Goal: Download file/media

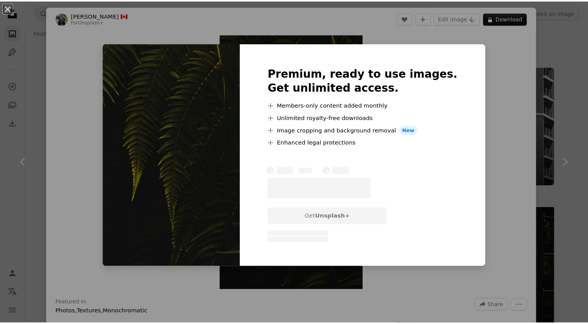
scroll to position [8623, 0]
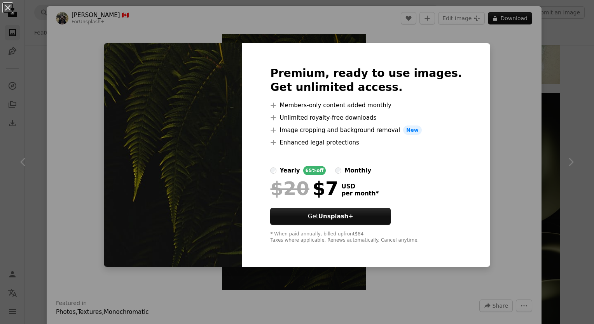
click at [479, 129] on div "An X shape Premium, ready to use images. Get unlimited access. A plus sign Memb…" at bounding box center [297, 162] width 594 height 324
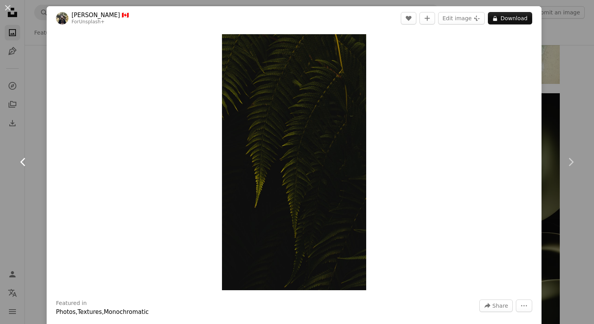
click at [22, 174] on link "Chevron left" at bounding box center [23, 162] width 47 height 75
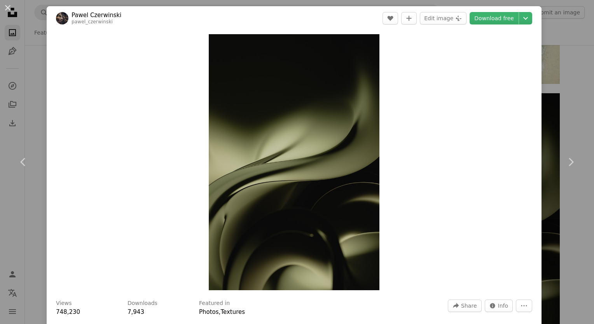
click at [558, 65] on div "An X shape Chevron left Chevron right [PERSON_NAME] pawel_czerwinski A heart A …" at bounding box center [297, 162] width 594 height 324
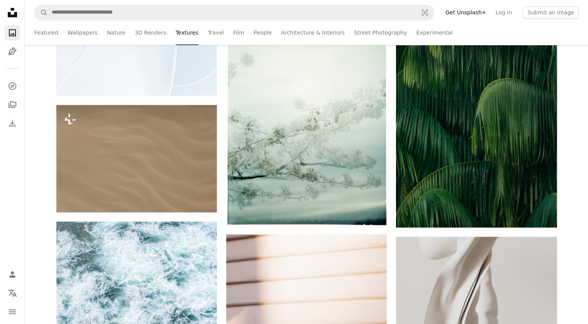
scroll to position [10196, 0]
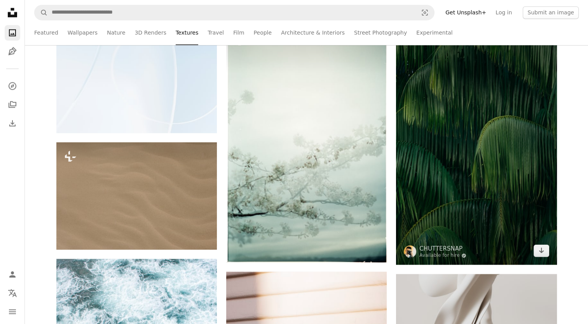
click at [466, 136] on img at bounding box center [476, 143] width 161 height 241
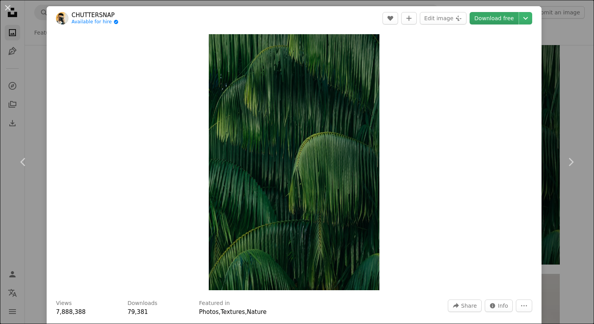
click at [478, 21] on link "Download free" at bounding box center [494, 18] width 49 height 12
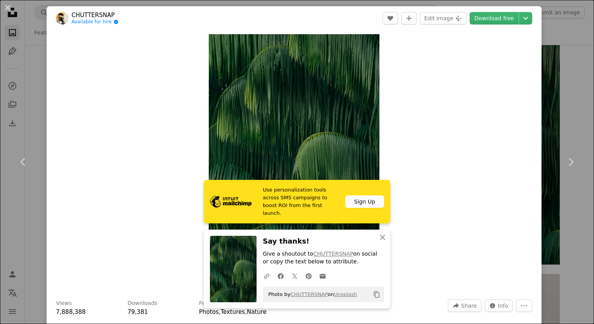
click at [573, 84] on div "An X shape Chevron left Chevron right Use personalization tools across SMS camp…" at bounding box center [297, 162] width 594 height 324
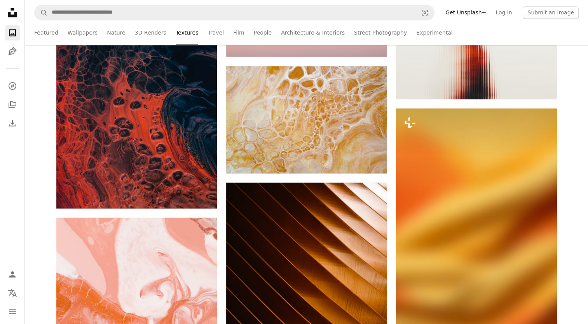
scroll to position [15810, 0]
click at [145, 30] on link "3D Renders" at bounding box center [150, 32] width 31 height 25
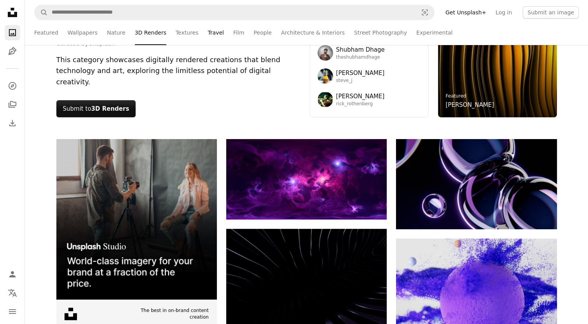
scroll to position [13, 0]
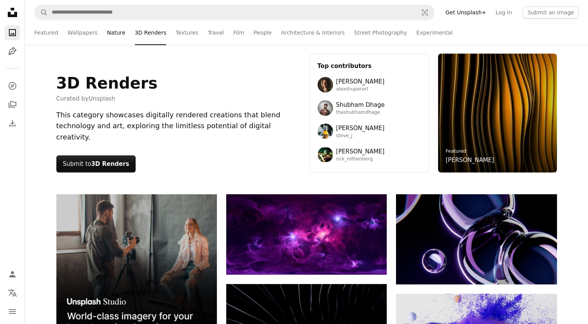
click at [117, 31] on link "Nature" at bounding box center [116, 32] width 18 height 25
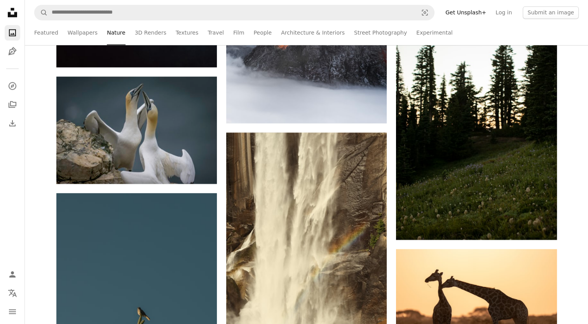
scroll to position [1133, 0]
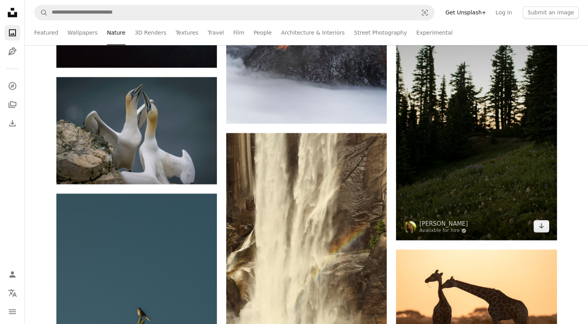
click at [422, 114] on img at bounding box center [476, 119] width 161 height 241
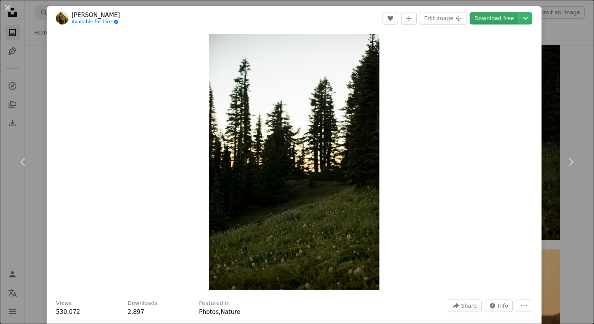
click at [491, 19] on link "Download free" at bounding box center [494, 18] width 49 height 12
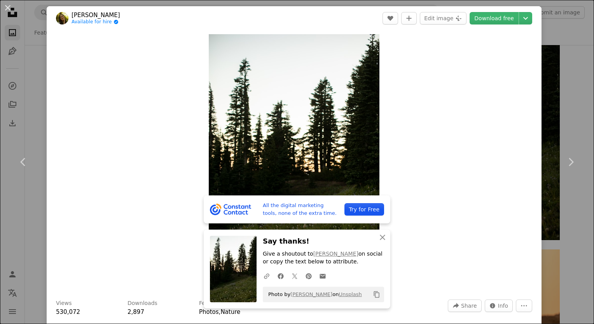
click at [581, 75] on div "An X shape Chevron left Chevron right All the digital marketing tools, none of …" at bounding box center [297, 162] width 594 height 324
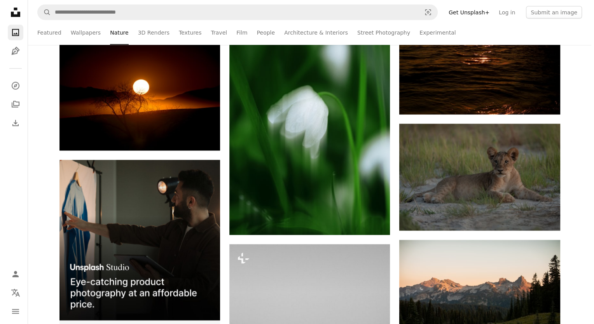
scroll to position [1756, 0]
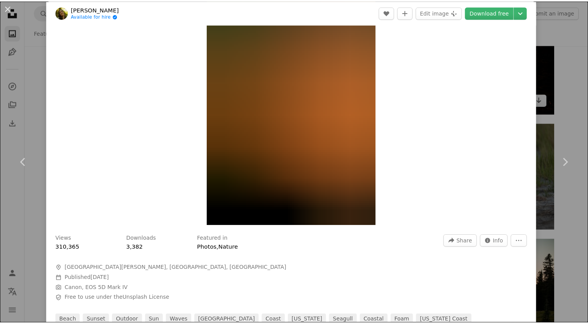
scroll to position [69, 0]
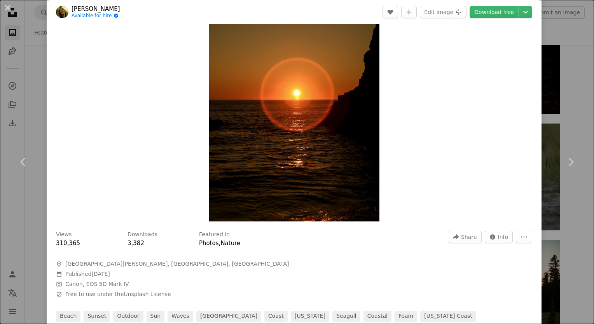
click at [548, 64] on div "An X shape Chevron left Chevron right [PERSON_NAME] Available for hire A checkm…" at bounding box center [297, 162] width 594 height 324
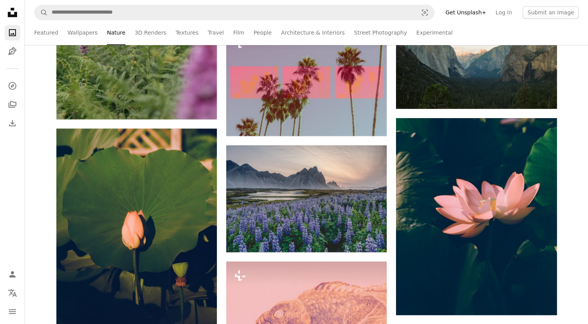
scroll to position [3311, 0]
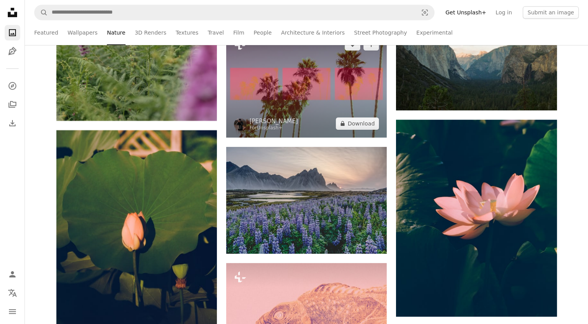
click at [323, 79] on img at bounding box center [306, 83] width 161 height 107
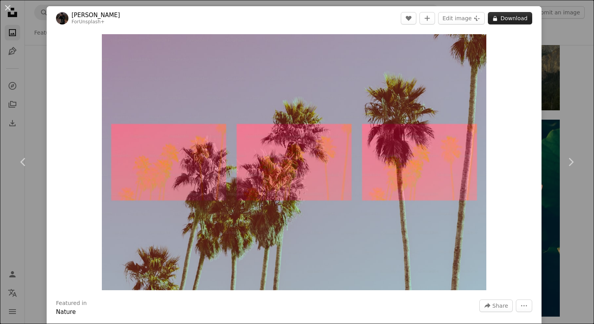
click at [501, 21] on button "A lock Download" at bounding box center [510, 18] width 44 height 12
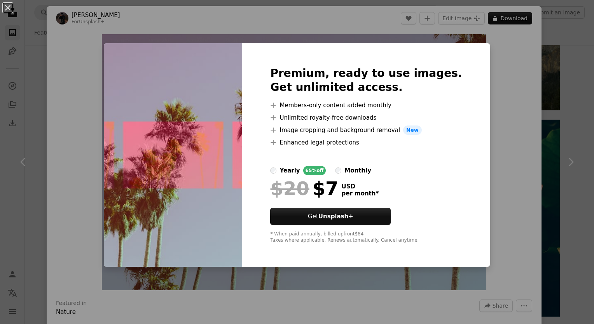
click at [500, 72] on div "An X shape Premium, ready to use images. Get unlimited access. A plus sign Memb…" at bounding box center [297, 162] width 594 height 324
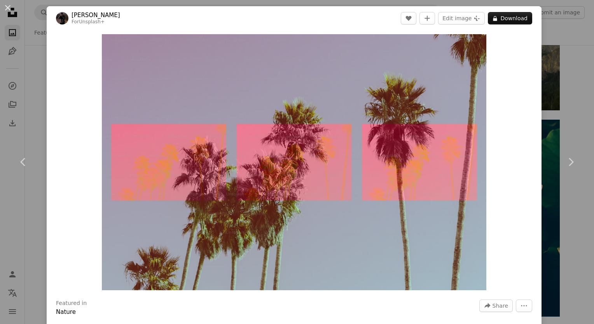
click at [545, 72] on div "An X shape Chevron left Chevron right [PERSON_NAME] For Unsplash+ A heart A plu…" at bounding box center [297, 162] width 594 height 324
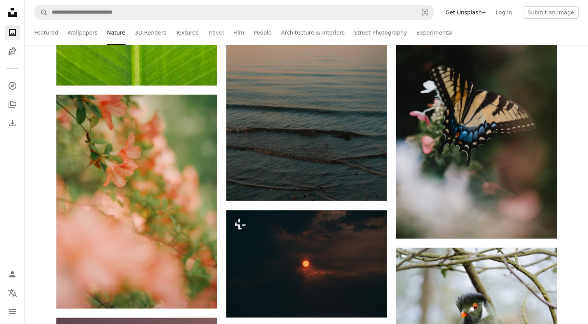
scroll to position [5913, 0]
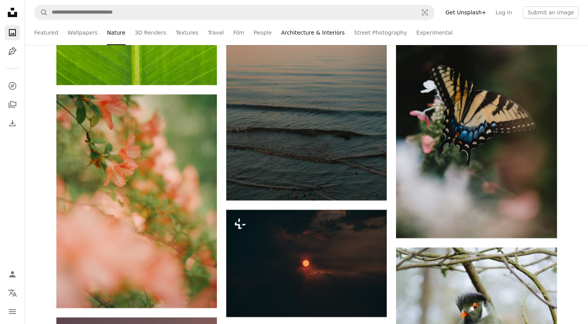
click at [292, 30] on link "Architecture & Interiors" at bounding box center [313, 32] width 64 height 25
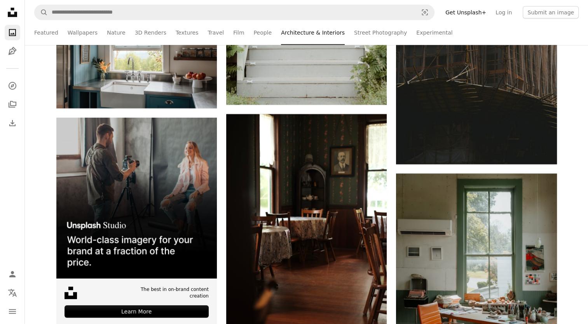
scroll to position [2322, 0]
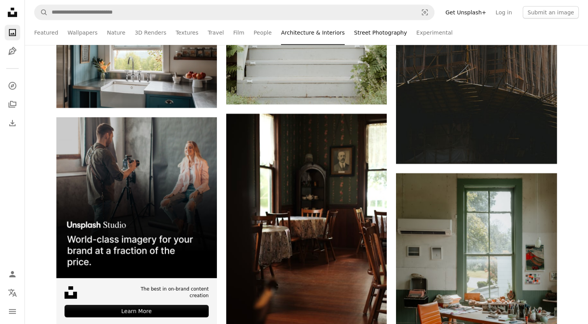
click at [371, 26] on link "Street Photography" at bounding box center [380, 32] width 53 height 25
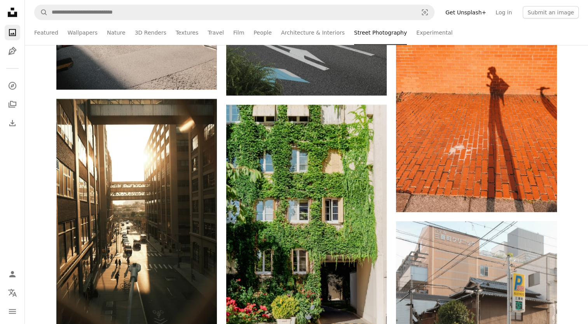
scroll to position [2191, 0]
